Goal: Task Accomplishment & Management: Use online tool/utility

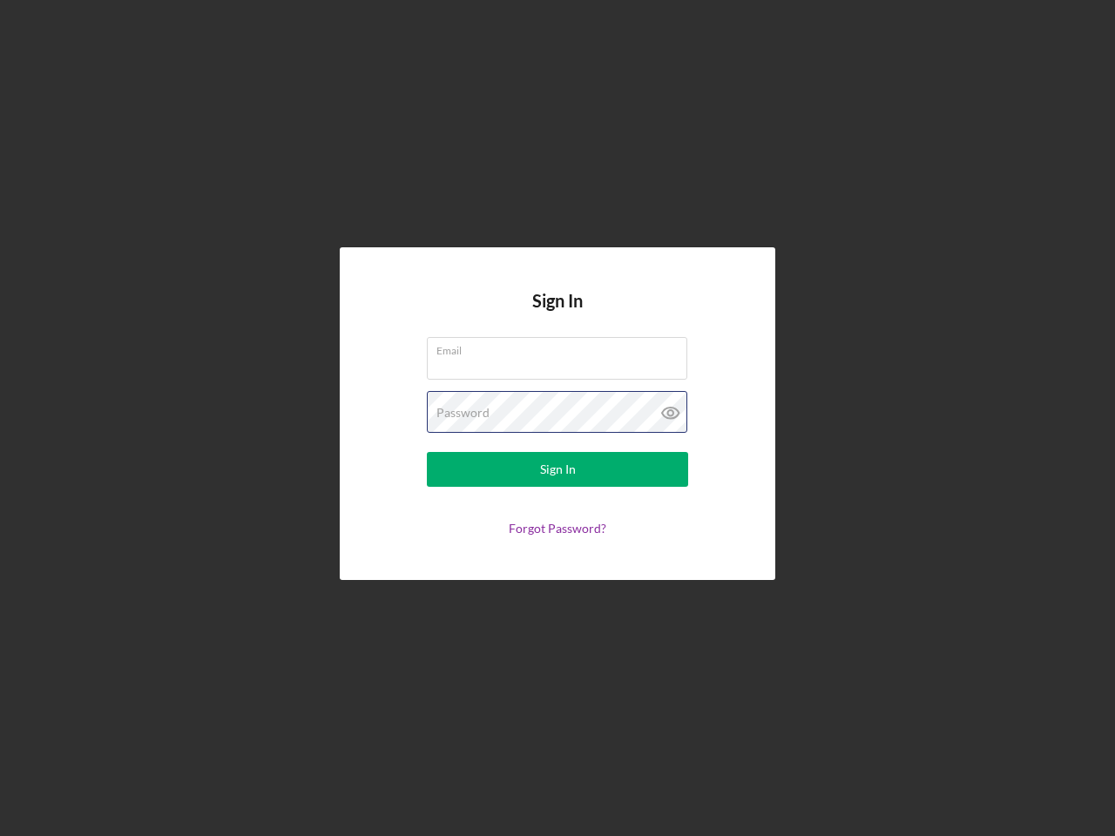
click at [558, 418] on div "Password" at bounding box center [557, 413] width 261 height 44
click at [671, 413] on icon at bounding box center [671, 413] width 44 height 44
